Goal: Check status: Check status

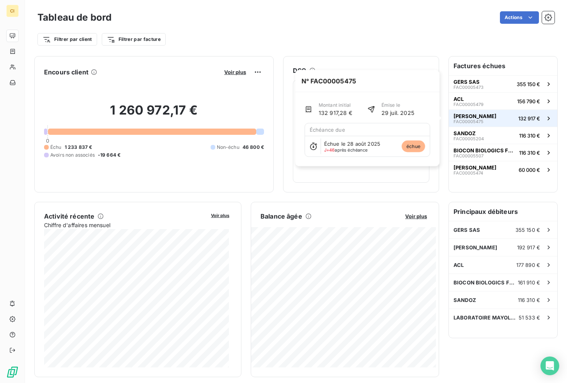
click at [518, 121] on span "132 917 €" at bounding box center [529, 118] width 22 height 6
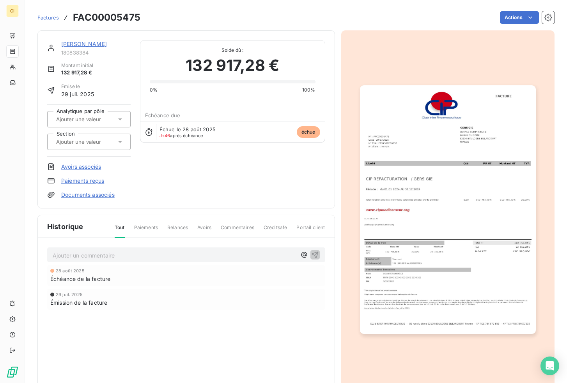
click at [409, 187] on img "button" at bounding box center [448, 209] width 176 height 248
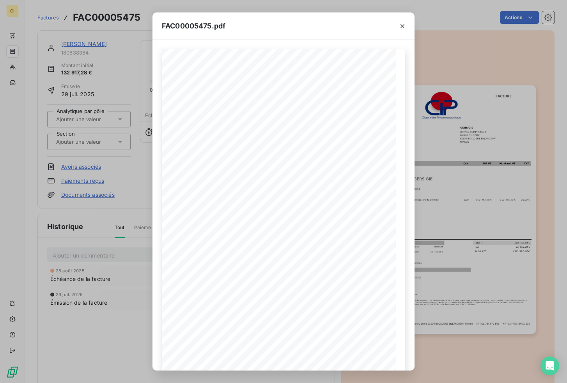
click at [101, 175] on div "FAC00005475.pdf CLUB INTER PHARMACEUTIQUE - 86 rue du dôme 92100 BOULOGNE BILLA…" at bounding box center [283, 191] width 567 height 383
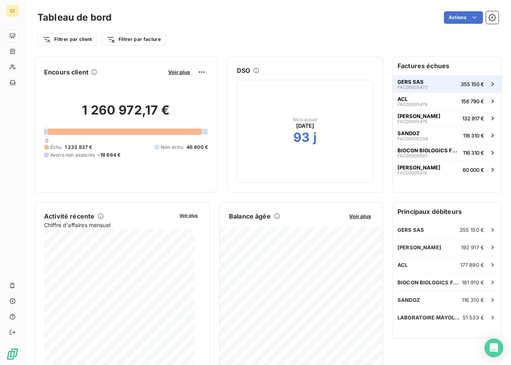
click at [460, 85] on span "355 150 €" at bounding box center [471, 84] width 23 height 6
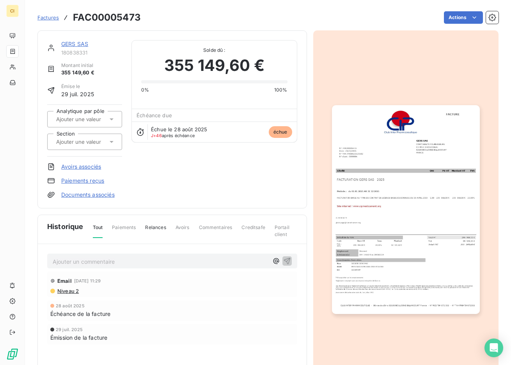
click at [393, 197] on img "button" at bounding box center [406, 209] width 148 height 209
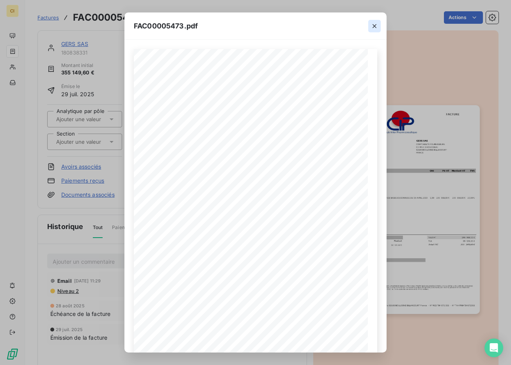
click at [374, 26] on icon "button" at bounding box center [374, 26] width 4 height 4
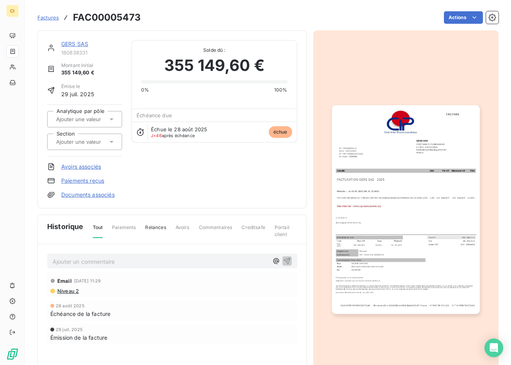
click at [377, 272] on img "button" at bounding box center [406, 209] width 148 height 209
click at [395, 232] on img "button" at bounding box center [406, 209] width 148 height 209
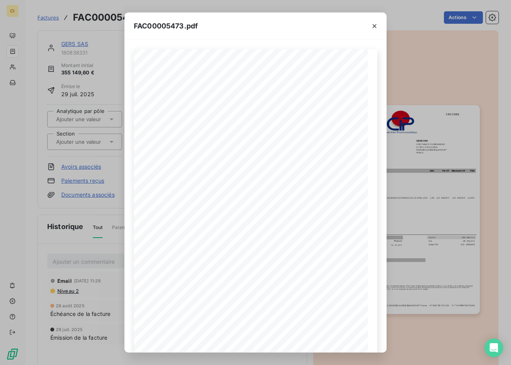
click at [395, 232] on div "FAC00005473.pdf CLUB INTER PHARMACEUTIQUE - 86 rue du dôme 92100 BOULOGNE BILLA…" at bounding box center [255, 182] width 511 height 365
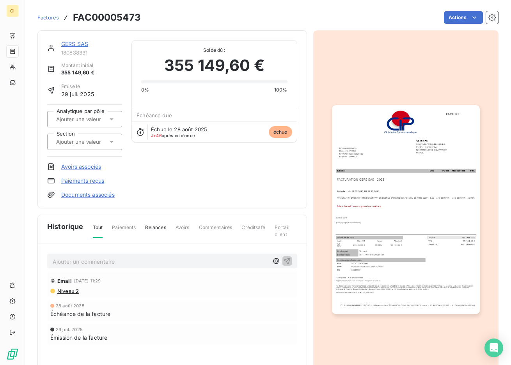
click at [388, 217] on img "button" at bounding box center [406, 209] width 148 height 209
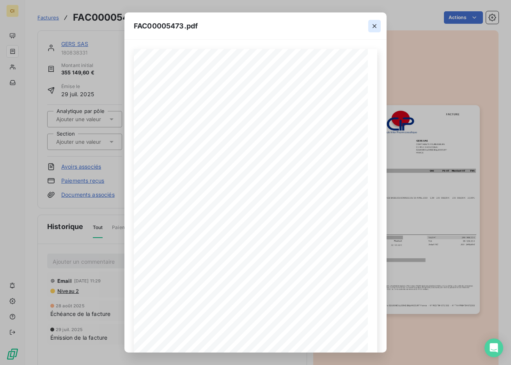
click at [376, 25] on icon "button" at bounding box center [374, 26] width 8 height 8
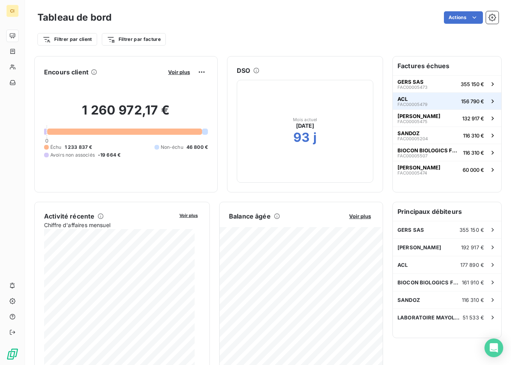
click at [442, 104] on button "ACL FAC00005479 156 790 €" at bounding box center [447, 100] width 108 height 17
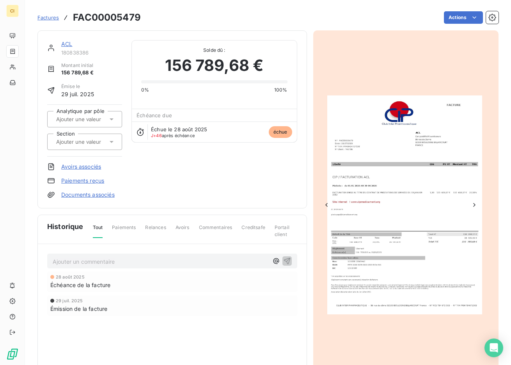
click at [413, 168] on img at bounding box center [404, 205] width 155 height 219
click at [406, 189] on img at bounding box center [404, 205] width 155 height 219
click at [420, 155] on img at bounding box center [404, 205] width 155 height 219
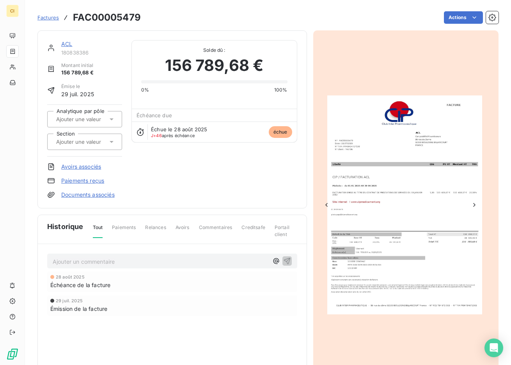
click at [473, 205] on icon "Next Slide" at bounding box center [474, 205] width 2 height 4
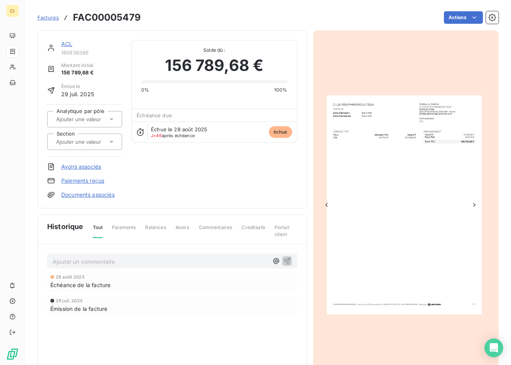
click at [324, 205] on icon "Previous Slide" at bounding box center [326, 205] width 8 height 8
